Goal: Transaction & Acquisition: Purchase product/service

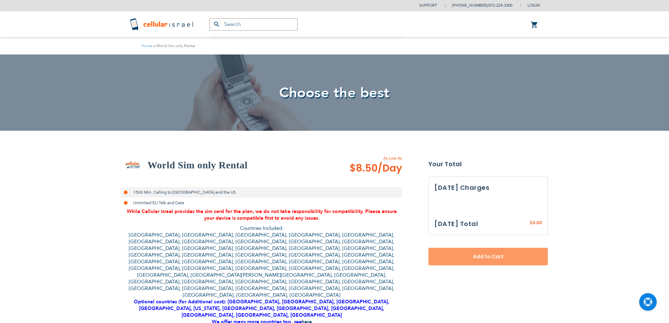
select select
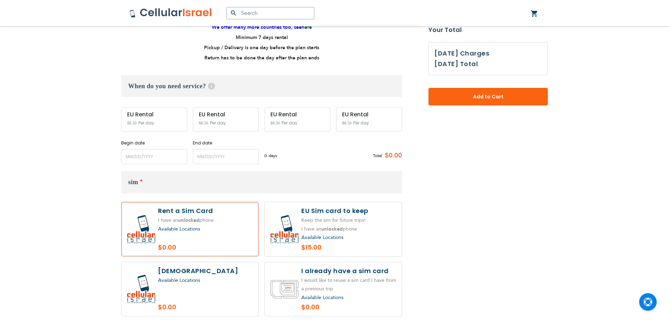
scroll to position [316, 0]
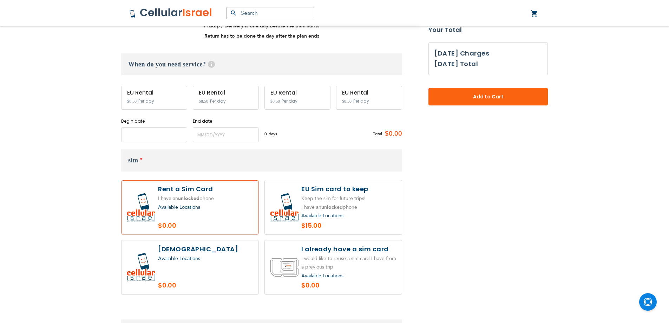
click at [149, 127] on input "name" at bounding box center [154, 134] width 66 height 15
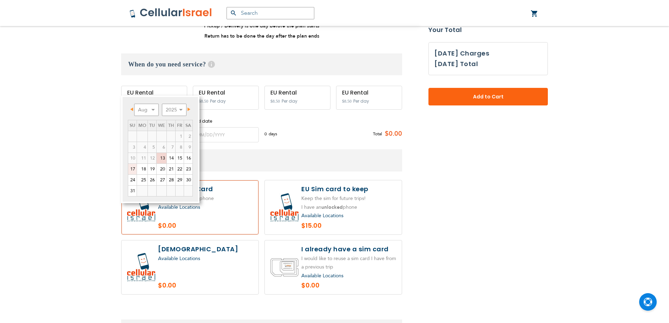
click at [133, 169] on link "17" at bounding box center [132, 169] width 8 height 11
type input "[DATE]"
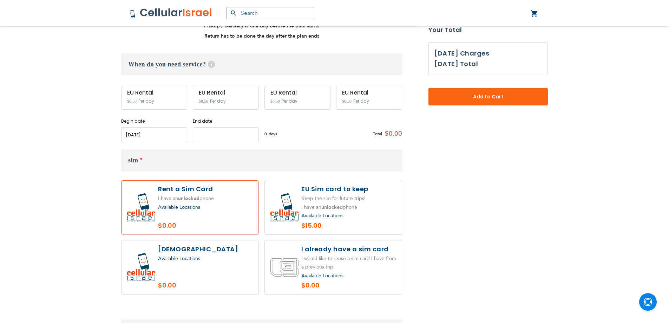
click at [230, 127] on input "name" at bounding box center [226, 134] width 66 height 15
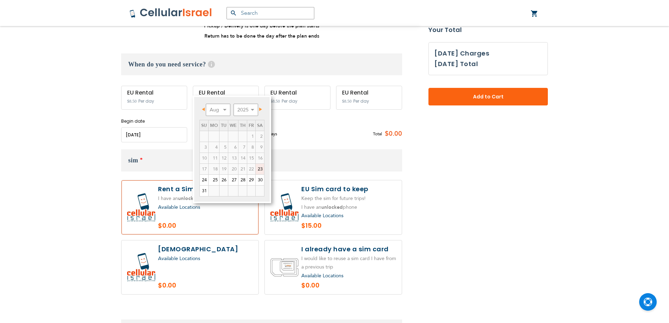
click at [259, 168] on link "23" at bounding box center [260, 169] width 8 height 11
type input "[DATE]"
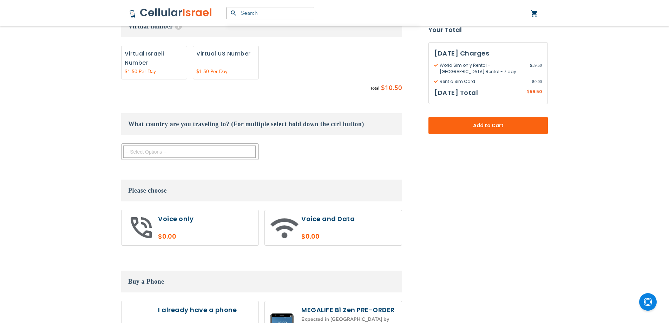
scroll to position [632, 0]
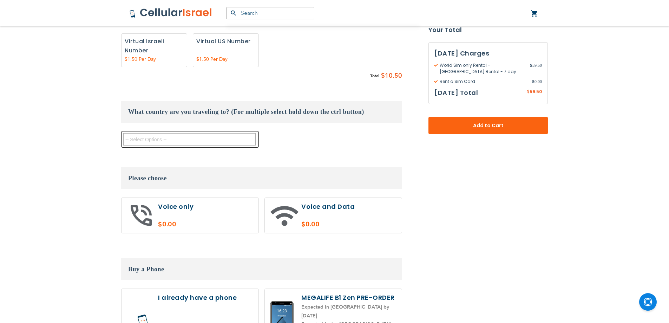
click at [203, 133] on textarea "Search" at bounding box center [189, 139] width 132 height 12
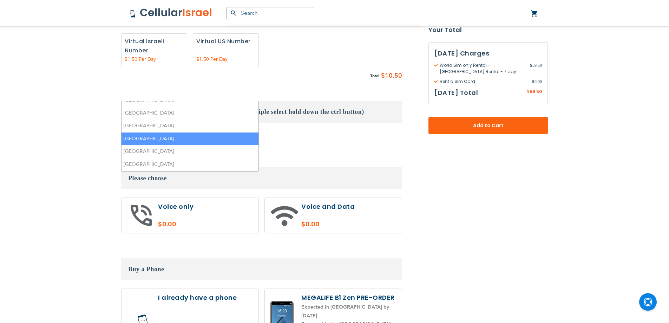
scroll to position [176, 0]
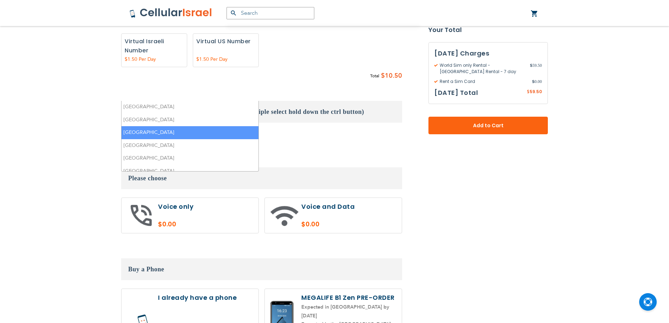
click at [167, 126] on li "[GEOGRAPHIC_DATA]" at bounding box center [189, 132] width 137 height 13
select select "9119"
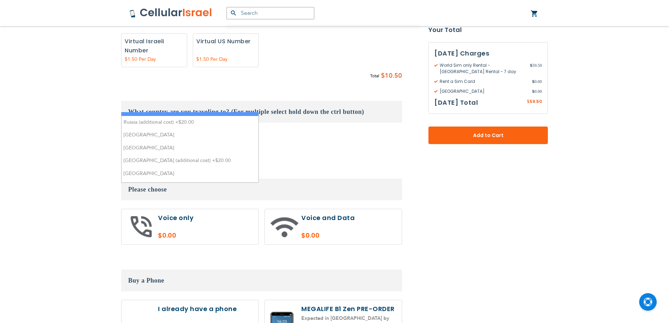
scroll to position [421, 0]
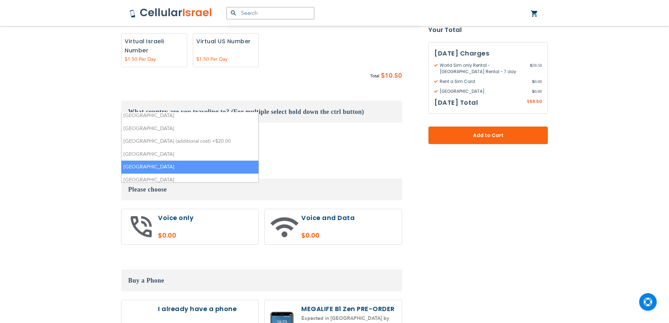
click at [164, 160] on li "[GEOGRAPHIC_DATA]" at bounding box center [189, 166] width 137 height 13
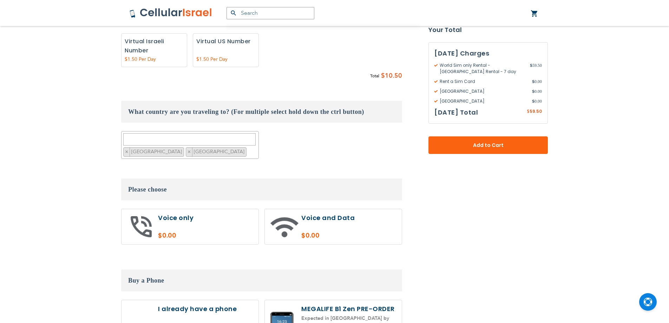
click at [59, 159] on div "Support [PHONE_NUMBER] / [PHONE_NUMBER] Login Create Account Login [GEOGRAPHIC_…" at bounding box center [334, 3] width 669 height 1270
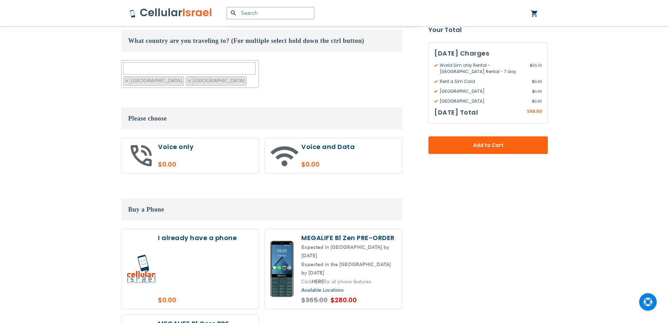
scroll to position [702, 0]
click at [210, 230] on label at bounding box center [189, 270] width 137 height 80
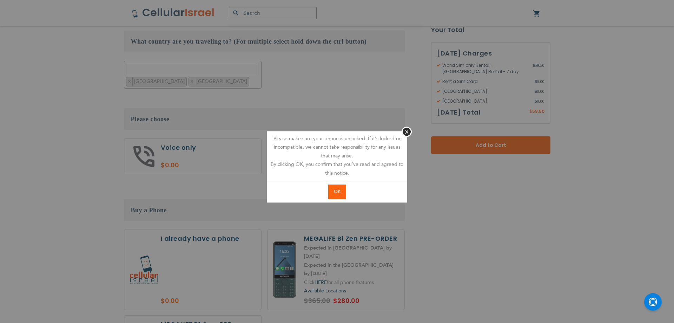
click at [338, 195] on button "OK" at bounding box center [337, 191] width 18 height 14
radio input "true"
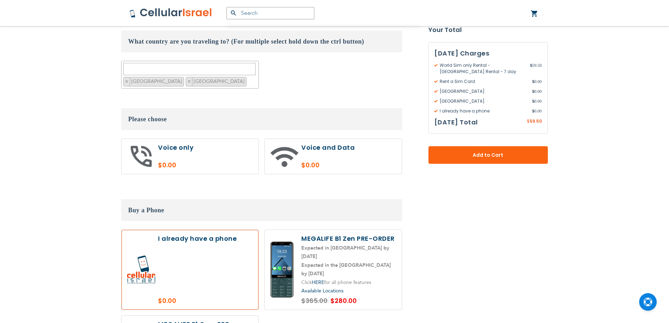
click at [494, 162] on button "Add to Cart" at bounding box center [487, 155] width 119 height 18
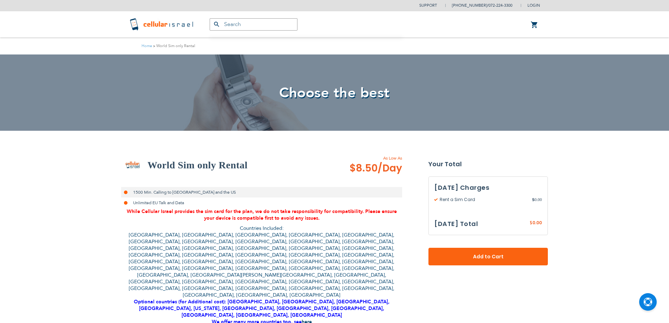
select select
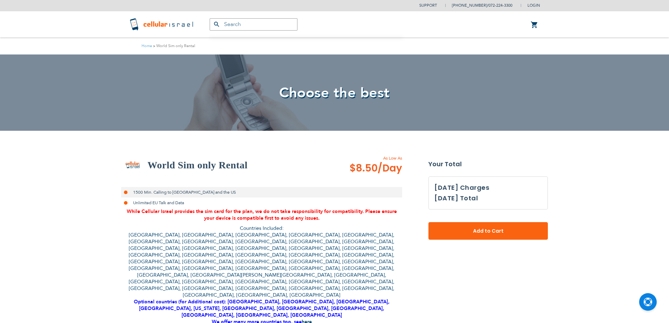
click at [533, 25] on link "0 My Cart" at bounding box center [535, 25] width 8 height 8
click at [473, 96] on span "Choose the best" at bounding box center [334, 92] width 411 height 19
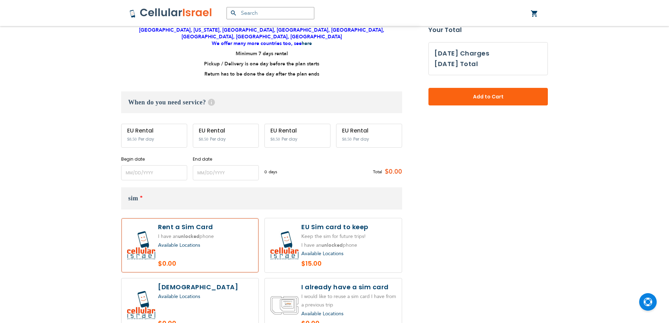
scroll to position [281, 0]
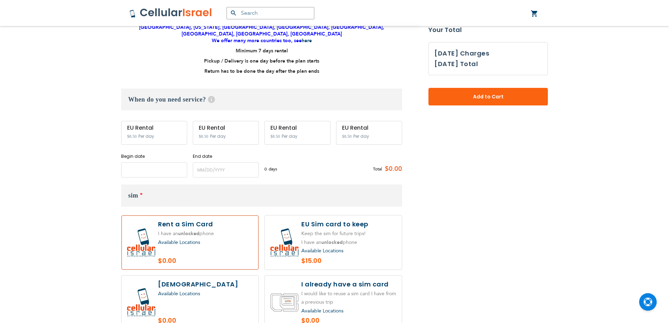
click at [170, 162] on input "name" at bounding box center [154, 169] width 66 height 15
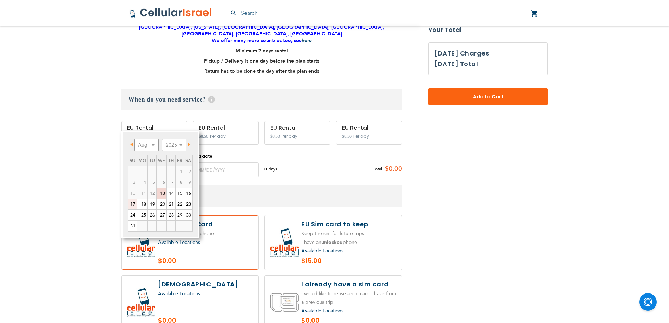
click at [132, 203] on link "17" at bounding box center [132, 204] width 8 height 11
type input "[DATE]"
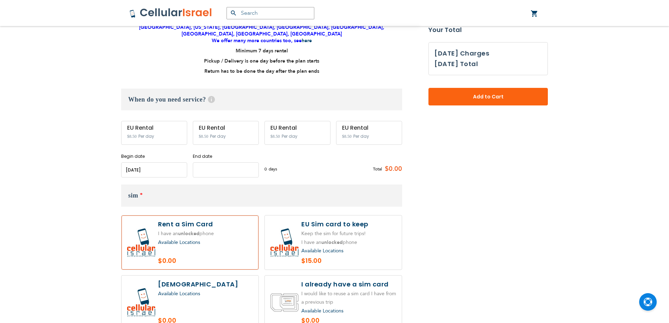
click at [218, 162] on input "name" at bounding box center [226, 169] width 66 height 15
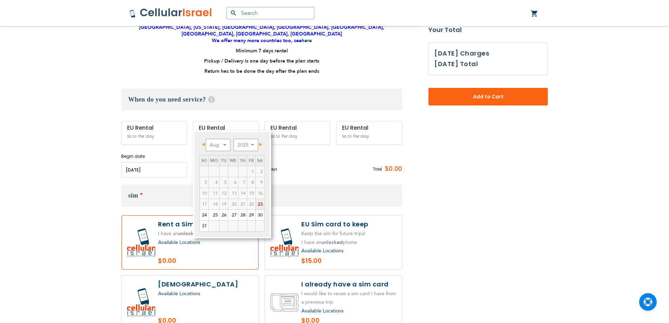
click at [260, 204] on link "23" at bounding box center [260, 204] width 8 height 11
type input "[DATE]"
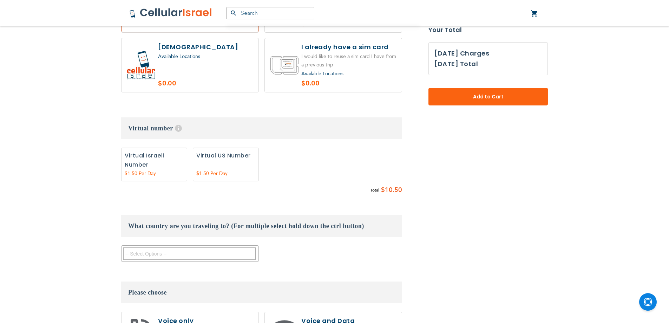
scroll to position [527, 0]
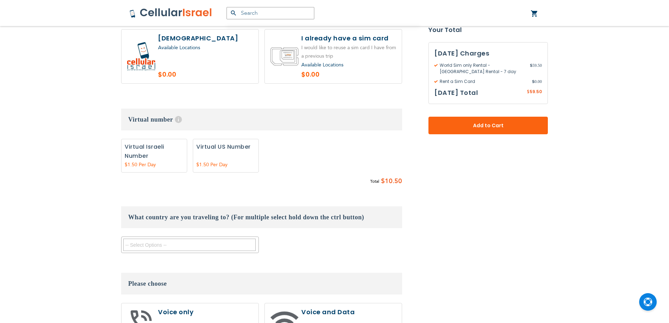
click at [189, 238] on textarea "Search" at bounding box center [189, 244] width 132 height 12
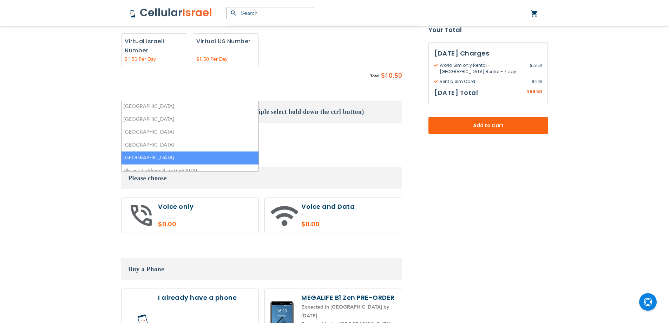
scroll to position [446, 0]
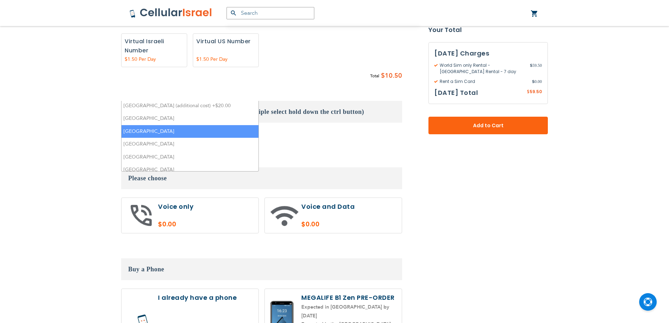
click at [167, 125] on li "[GEOGRAPHIC_DATA]" at bounding box center [189, 131] width 137 height 13
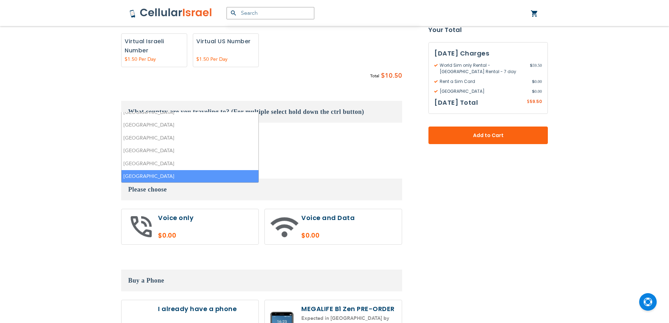
scroll to position [165, 0]
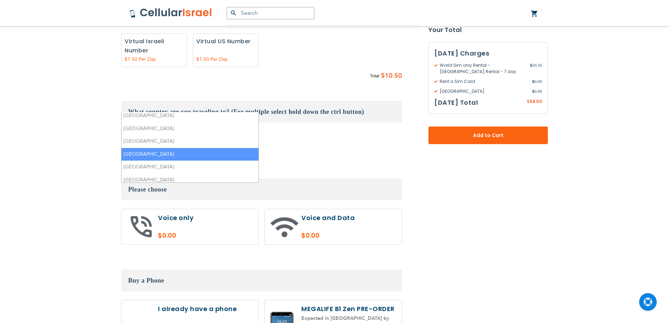
click at [161, 148] on li "[GEOGRAPHIC_DATA]" at bounding box center [189, 154] width 137 height 13
select select "9119"
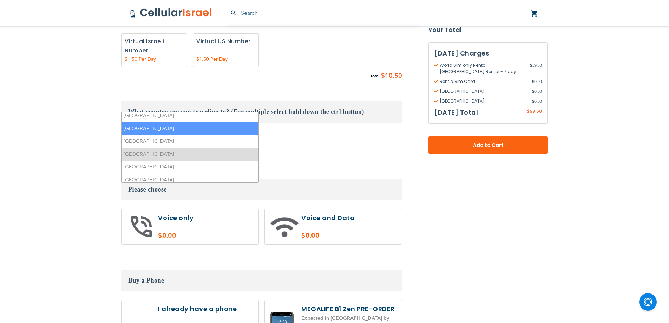
click at [301, 131] on div "Austria Belgium Bulgaria Channel Islands (Guernsey & Jersey) & Isle of Man Croa…" at bounding box center [261, 145] width 281 height 28
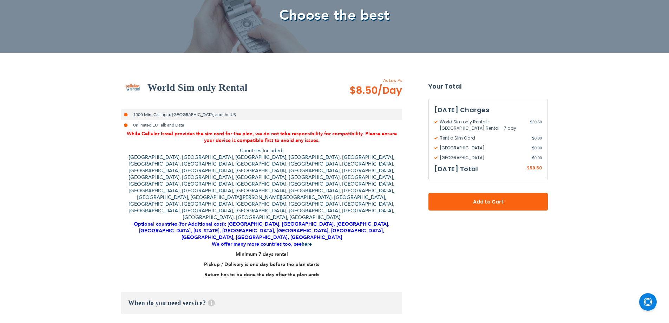
scroll to position [211, 0]
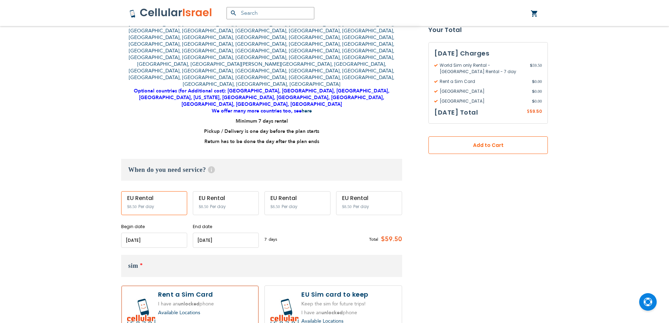
click at [475, 143] on span "Add to Cart" at bounding box center [488, 145] width 73 height 7
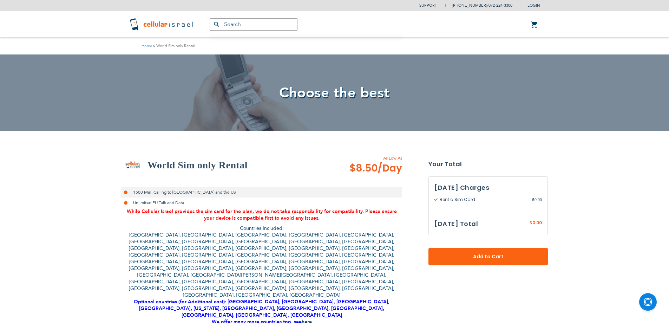
select select
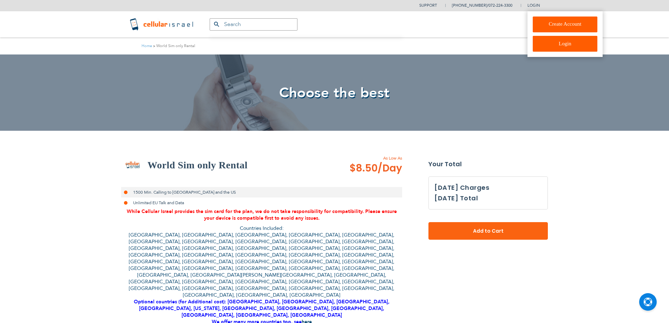
click at [534, 25] on link "Create Account" at bounding box center [565, 25] width 65 height 16
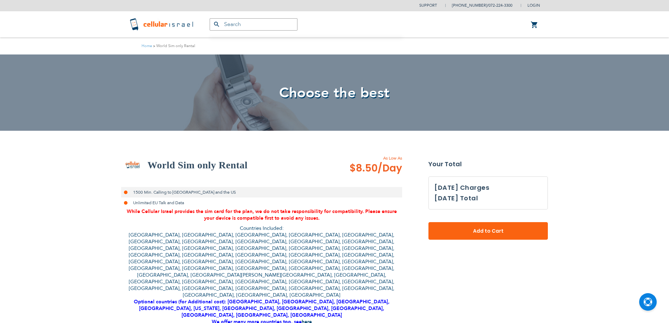
click at [494, 25] on div "Products No Result Menu Account Support [PHONE_NUMBER] / [PHONE_NUMBER] Login C…" at bounding box center [334, 24] width 421 height 26
